Goal: Check status: Check status

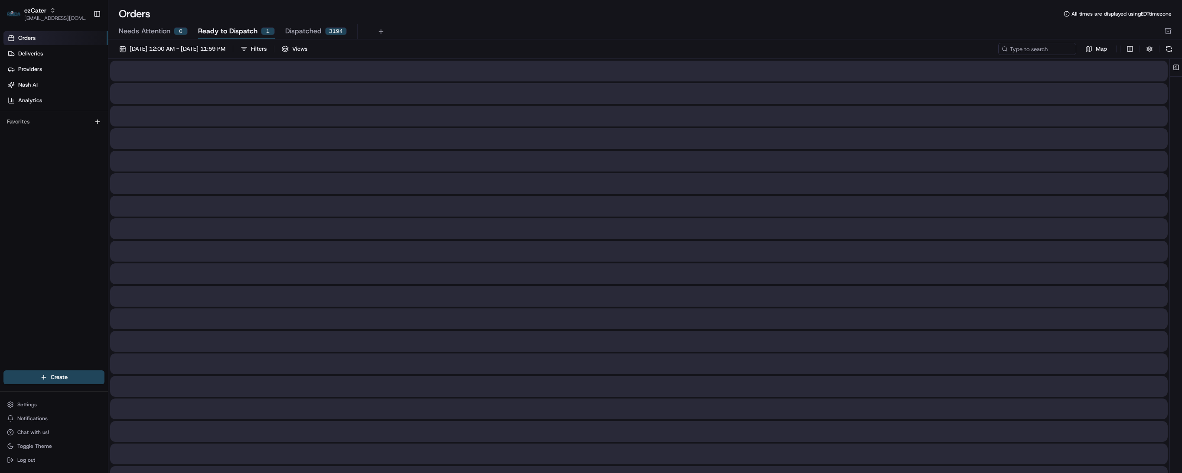
click at [218, 33] on span "Ready to Dispatch" at bounding box center [227, 31] width 59 height 10
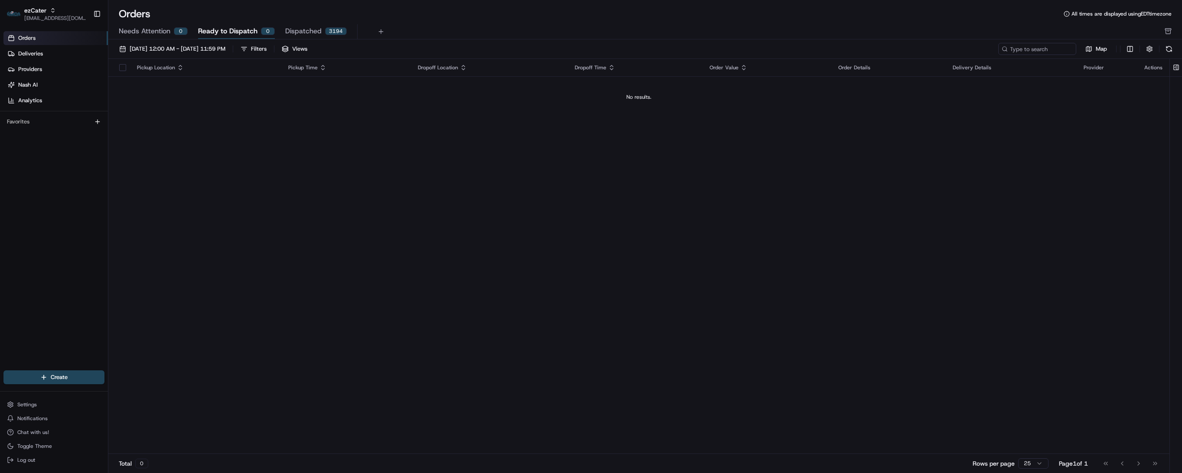
click at [155, 30] on span "Needs Attention" at bounding box center [145, 31] width 52 height 10
click at [159, 29] on span "Needs Attention" at bounding box center [145, 31] width 52 height 10
click at [179, 47] on span "[DATE] 12:00 AM - [DATE] 11:59 PM" at bounding box center [178, 49] width 96 height 8
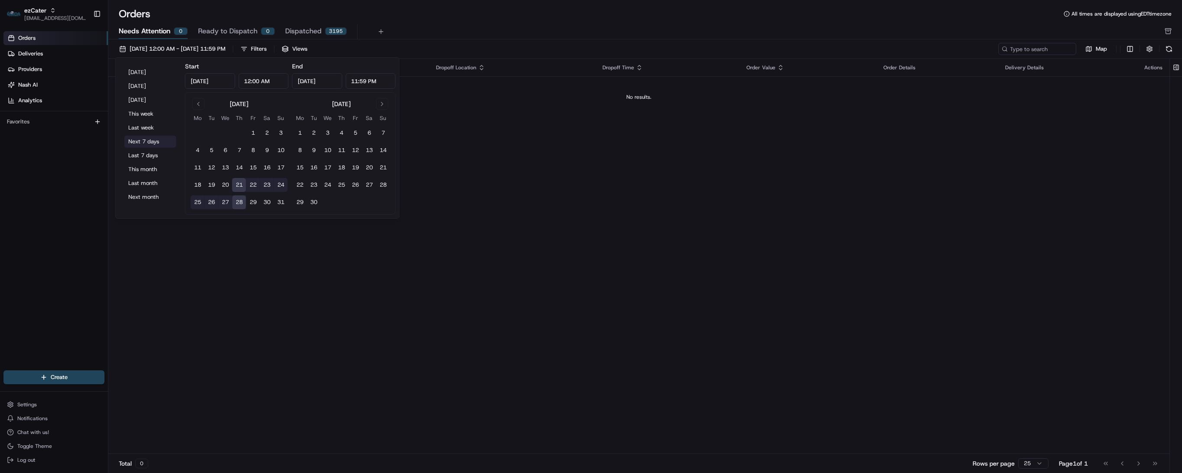
click at [150, 142] on button "Next 7 days" at bounding box center [150, 142] width 52 height 12
drag, startPoint x: 636, startPoint y: 238, endPoint x: 607, endPoint y: 49, distance: 191.7
click at [640, 235] on div "Pickup Location Pickup Time Dropoff Location Dropoff Time Order Value Order Det…" at bounding box center [638, 256] width 1061 height 395
